Goal: Transaction & Acquisition: Purchase product/service

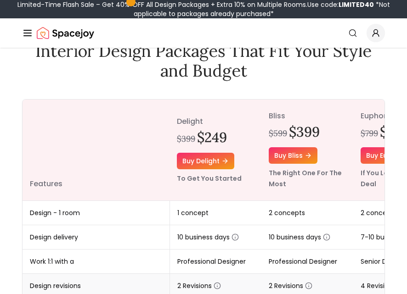
scroll to position [138, 0]
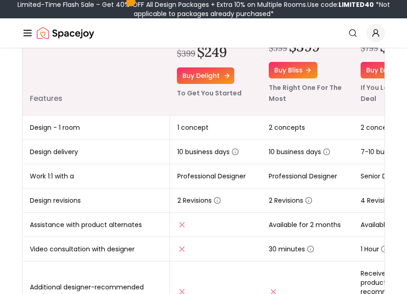
click at [190, 72] on link "Buy delight" at bounding box center [205, 76] width 57 height 17
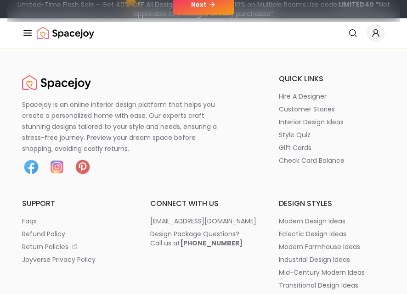
scroll to position [138, 0]
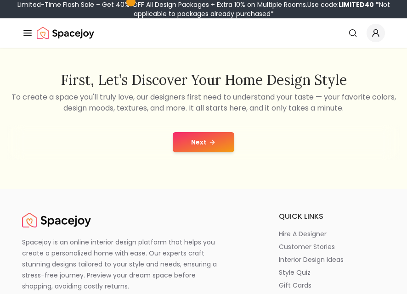
click at [203, 146] on button "Next" at bounding box center [204, 142] width 62 height 20
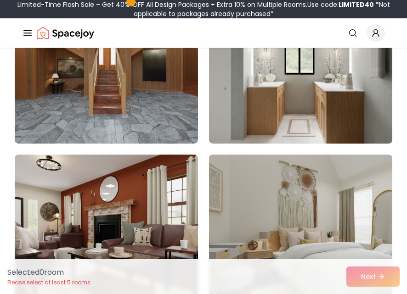
scroll to position [92, 0]
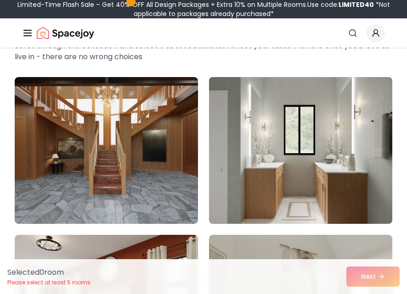
click at [294, 146] on img at bounding box center [300, 151] width 192 height 154
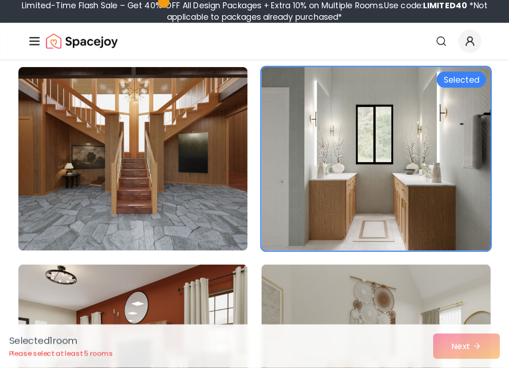
scroll to position [276, 0]
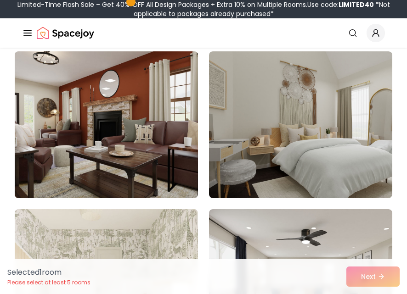
click at [123, 152] on img at bounding box center [106, 125] width 192 height 154
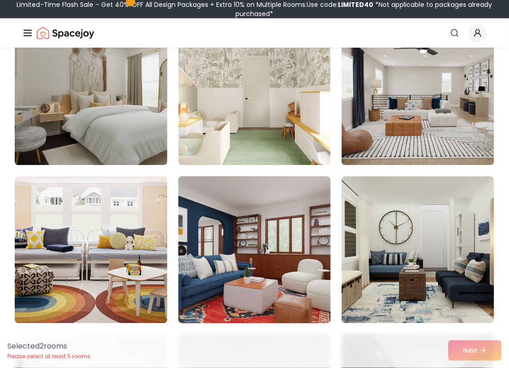
click at [291, 249] on img at bounding box center [254, 250] width 160 height 154
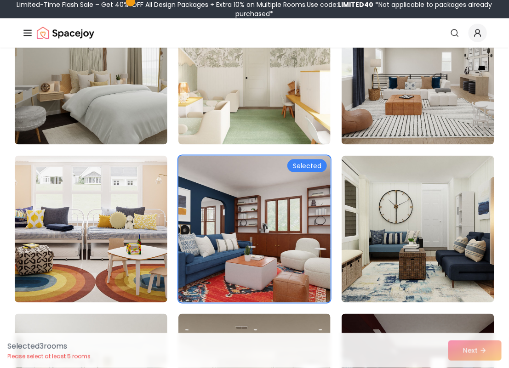
scroll to position [597, 0]
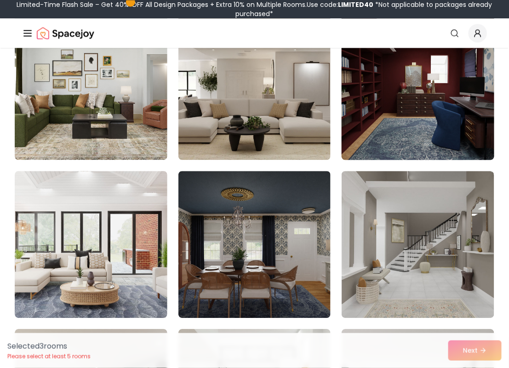
click at [407, 143] on img at bounding box center [418, 86] width 160 height 154
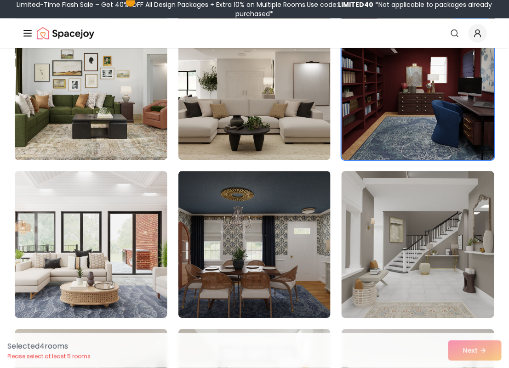
click at [371, 258] on img at bounding box center [418, 244] width 160 height 154
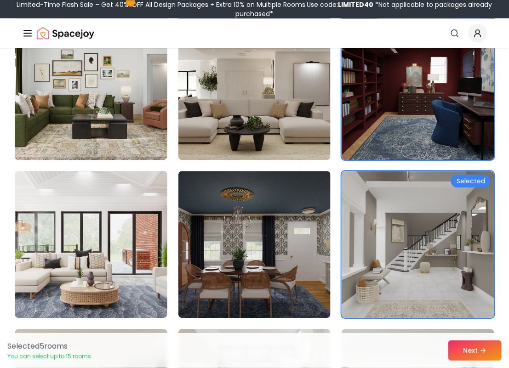
click at [407, 294] on div "Selected 5 room s You can select up to 15 rooms Next" at bounding box center [254, 350] width 509 height 35
click at [407, 294] on button "Next" at bounding box center [474, 350] width 53 height 20
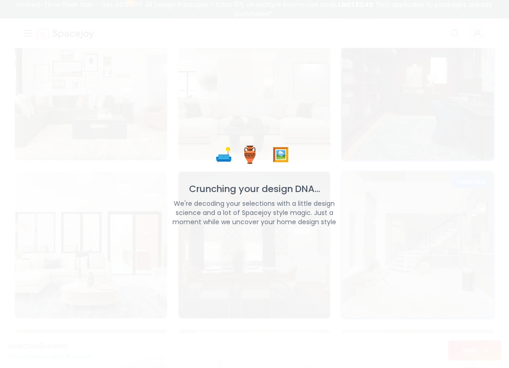
click at [407, 294] on div "🛋️ 🏺 🖼️ Crunching your design DNA... We're decoding your selections with a litt…" at bounding box center [254, 184] width 509 height 368
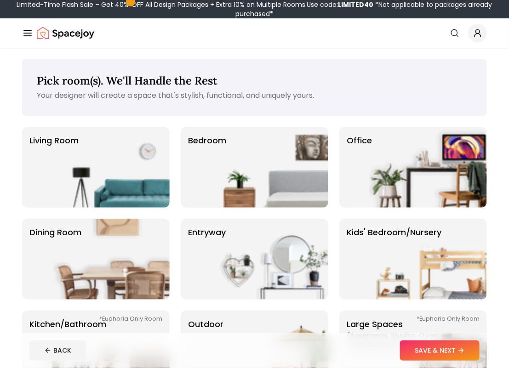
click at [457, 338] on footer "BACK SAVE & NEXT" at bounding box center [254, 350] width 464 height 35
click at [440, 347] on button "SAVE & NEXT" at bounding box center [439, 350] width 79 height 20
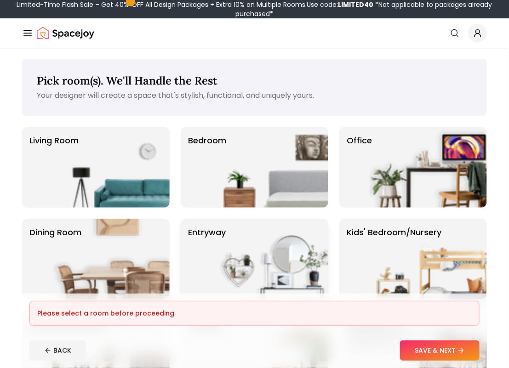
click at [244, 228] on img at bounding box center [269, 259] width 118 height 81
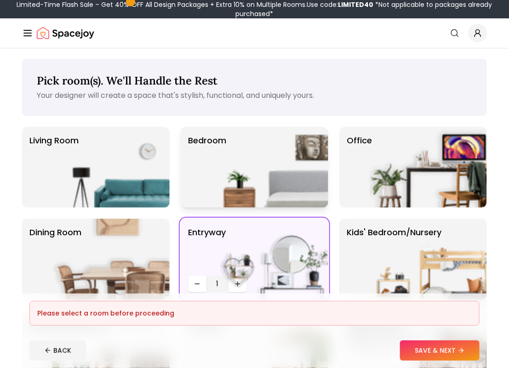
click at [289, 153] on img at bounding box center [269, 167] width 118 height 81
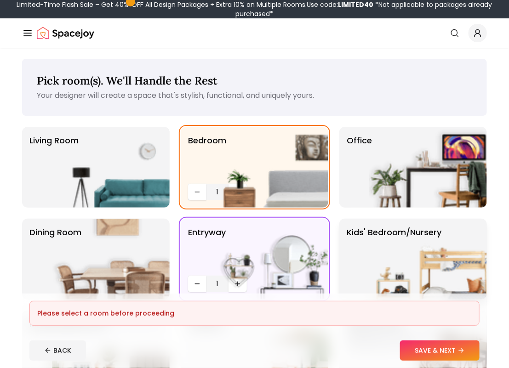
click at [394, 255] on img at bounding box center [428, 259] width 118 height 81
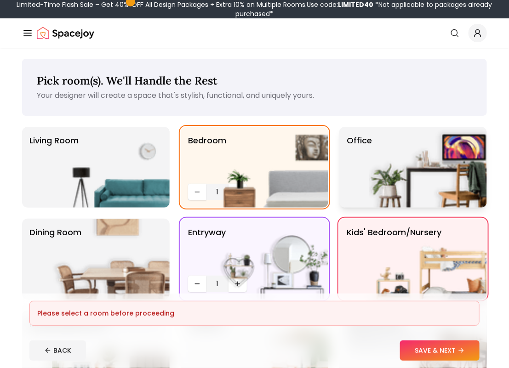
click at [389, 162] on img at bounding box center [428, 167] width 118 height 81
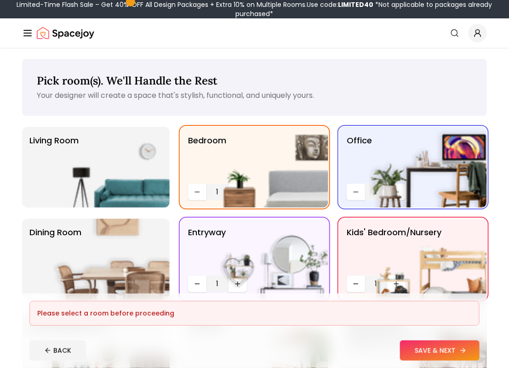
click at [424, 348] on button "SAVE & NEXT" at bounding box center [439, 350] width 79 height 20
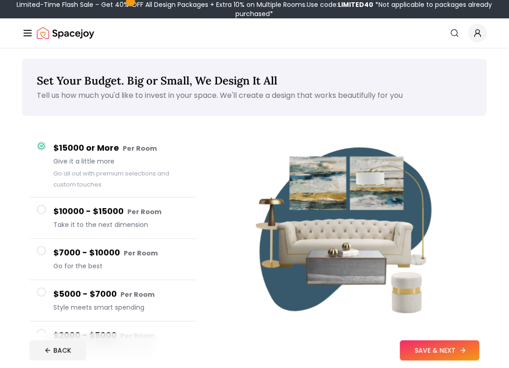
click at [432, 346] on button "SAVE & NEXT" at bounding box center [439, 350] width 79 height 20
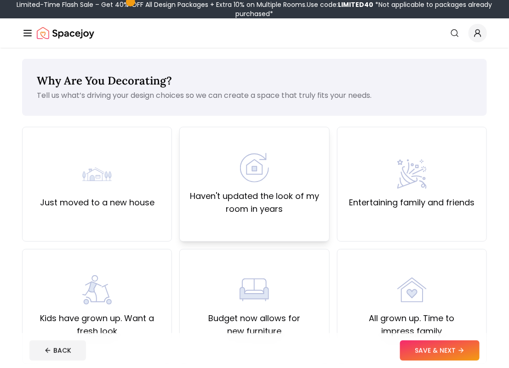
drag, startPoint x: 249, startPoint y: 166, endPoint x: 311, endPoint y: 206, distance: 72.8
click at [249, 166] on img at bounding box center [253, 167] width 29 height 29
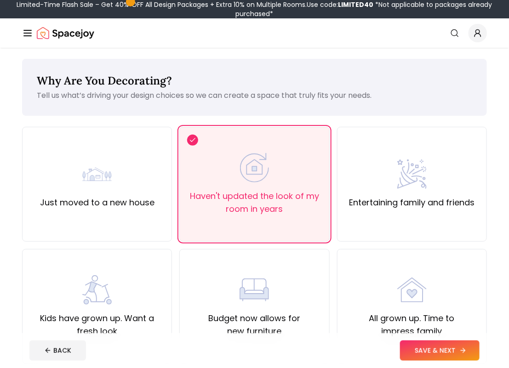
click at [424, 352] on button "SAVE & NEXT" at bounding box center [439, 350] width 79 height 20
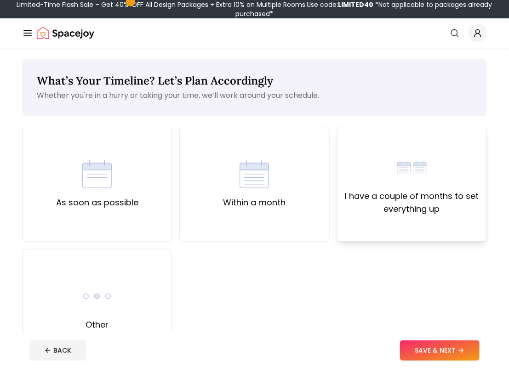
click at [426, 198] on label "I have a couple of months to set everything up" at bounding box center [412, 203] width 134 height 26
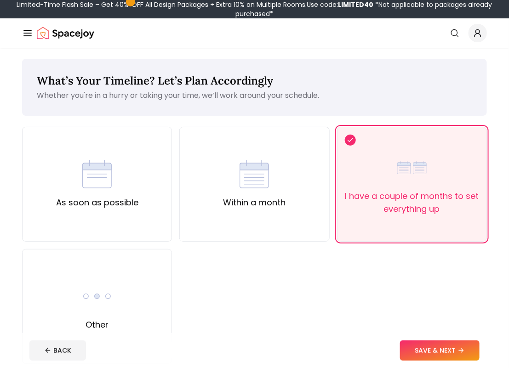
click at [446, 351] on button "SAVE & NEXT" at bounding box center [439, 350] width 79 height 20
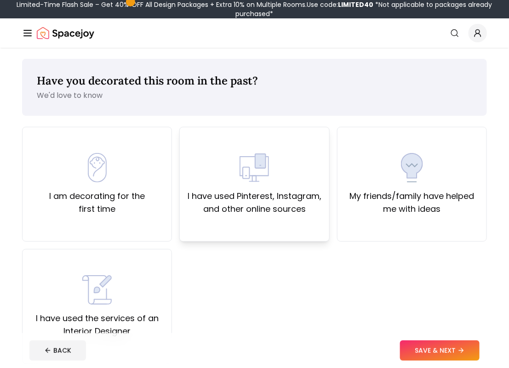
click at [266, 188] on div "I have used Pinterest, Instagram, and other online sources" at bounding box center [254, 184] width 134 height 62
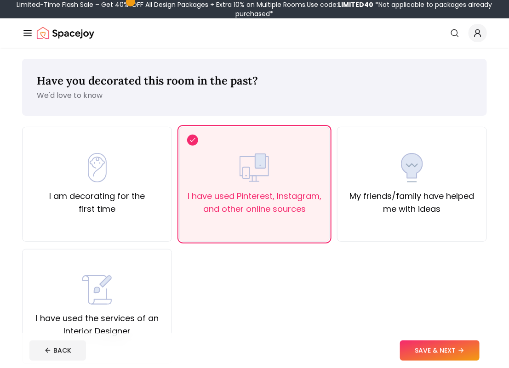
click at [476, 347] on button "SAVE & NEXT" at bounding box center [439, 350] width 79 height 20
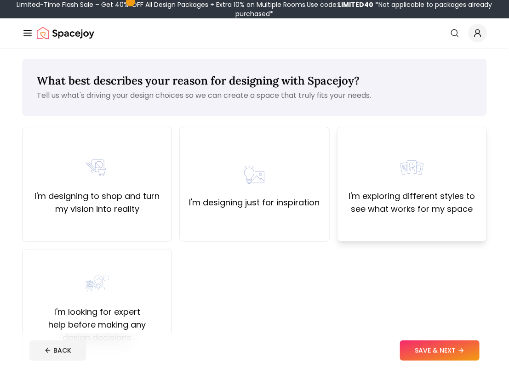
click at [415, 201] on label "I'm exploring different styles to see what works for my space" at bounding box center [412, 203] width 134 height 26
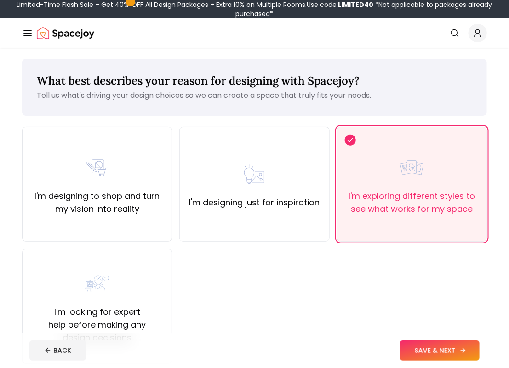
click at [448, 340] on button "SAVE & NEXT" at bounding box center [439, 350] width 79 height 20
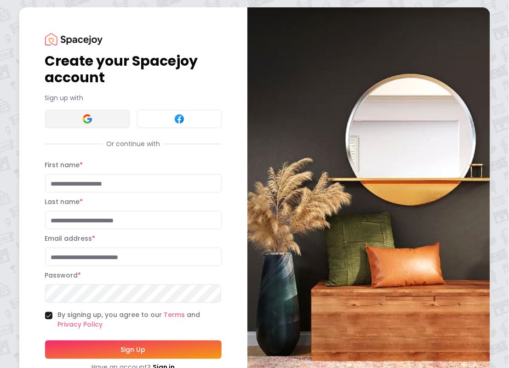
click at [92, 120] on img at bounding box center [87, 118] width 11 height 11
